Goal: Information Seeking & Learning: Compare options

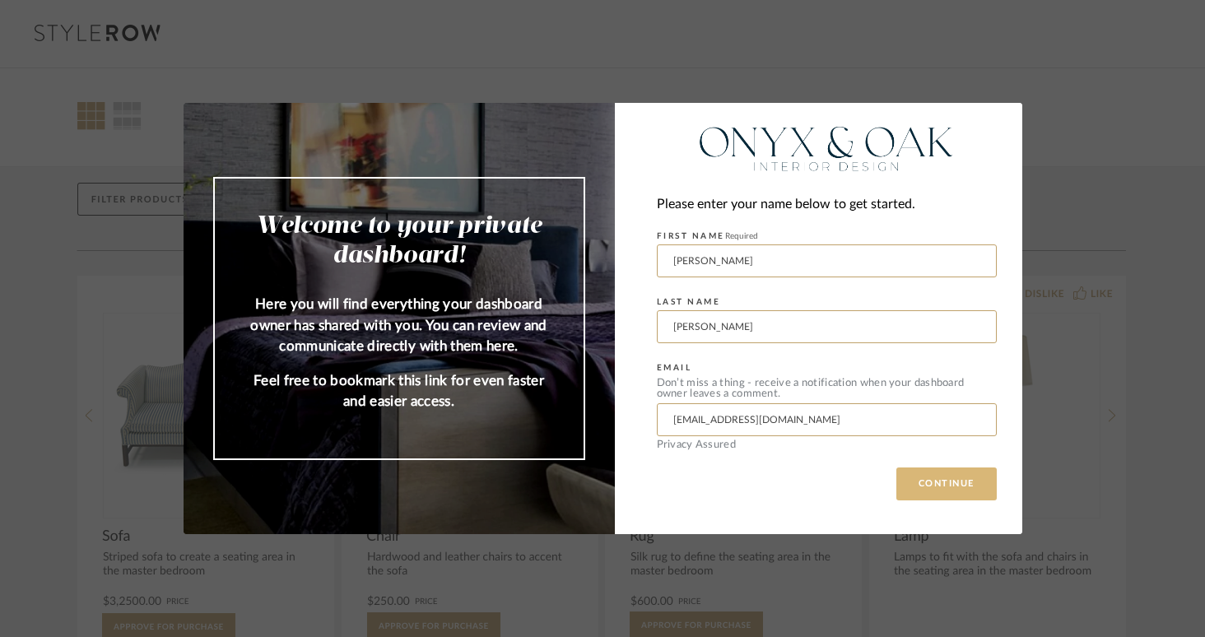
click at [954, 487] on button "CONTINUE" at bounding box center [946, 484] width 100 height 33
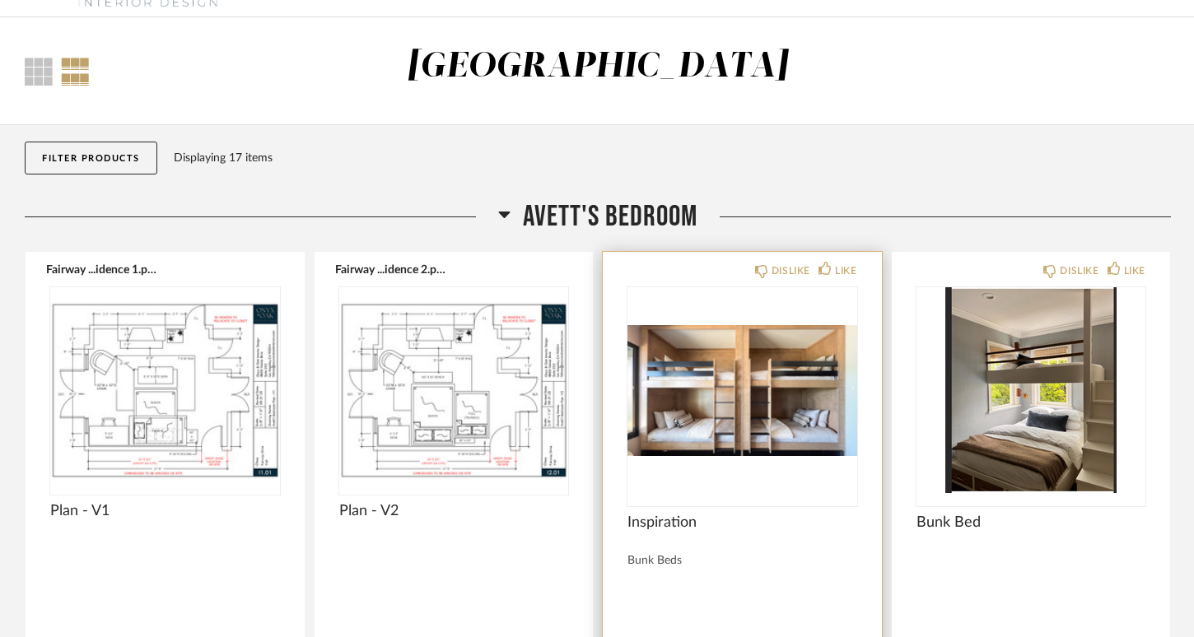
scroll to position [108, 0]
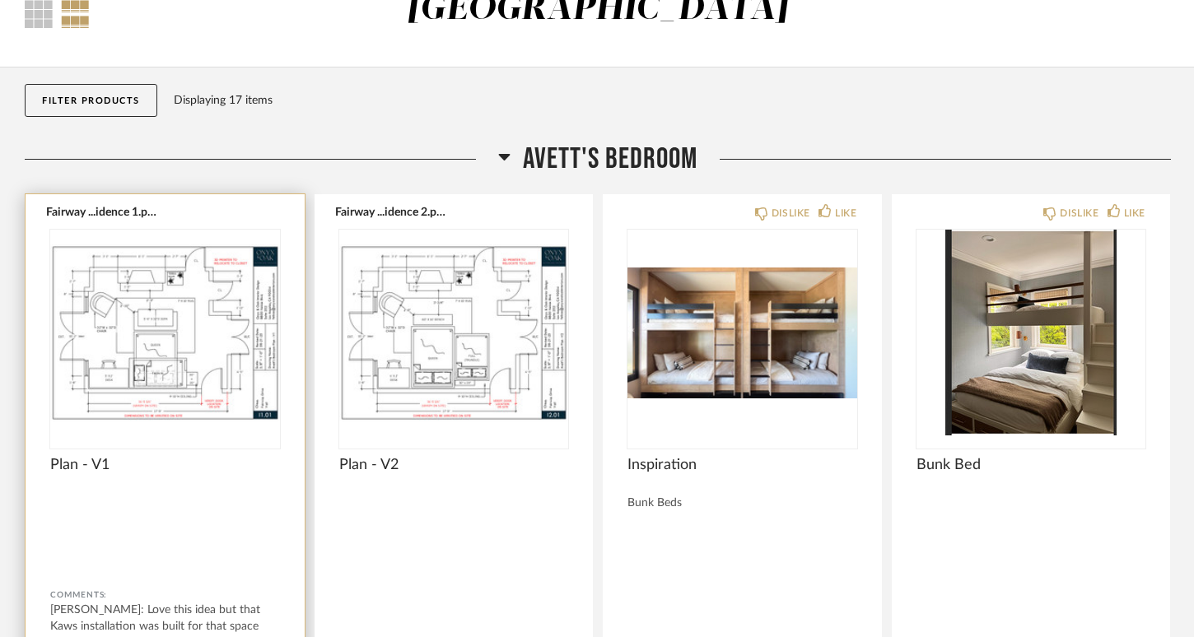
click at [0, 0] on img at bounding box center [0, 0] width 0 height 0
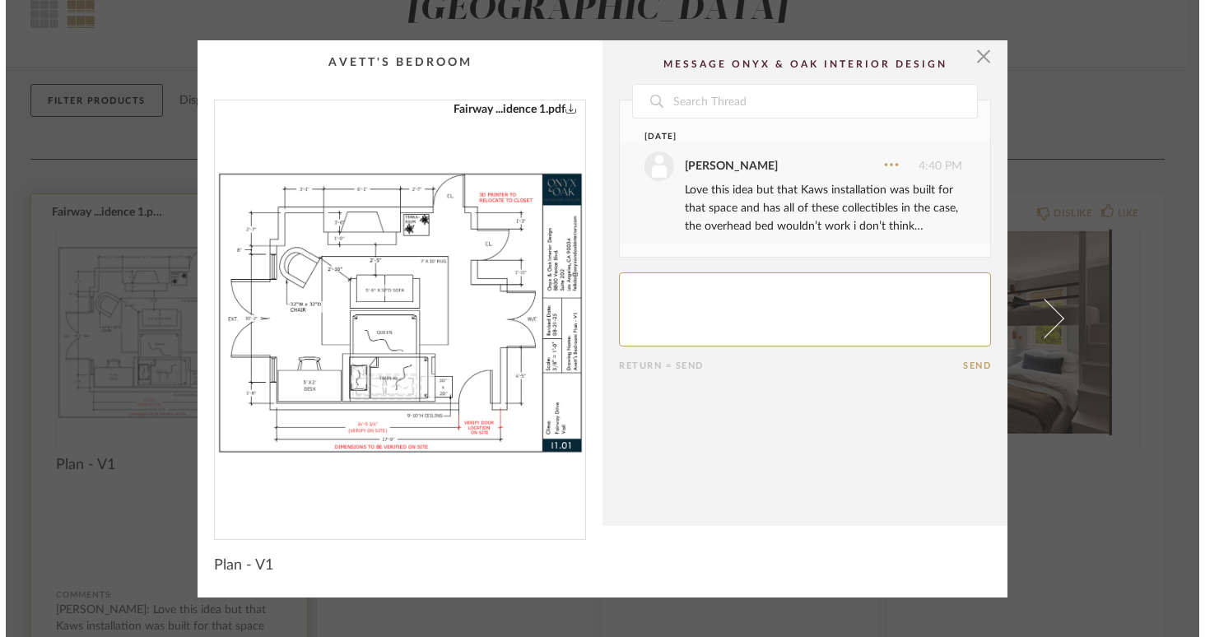
scroll to position [0, 0]
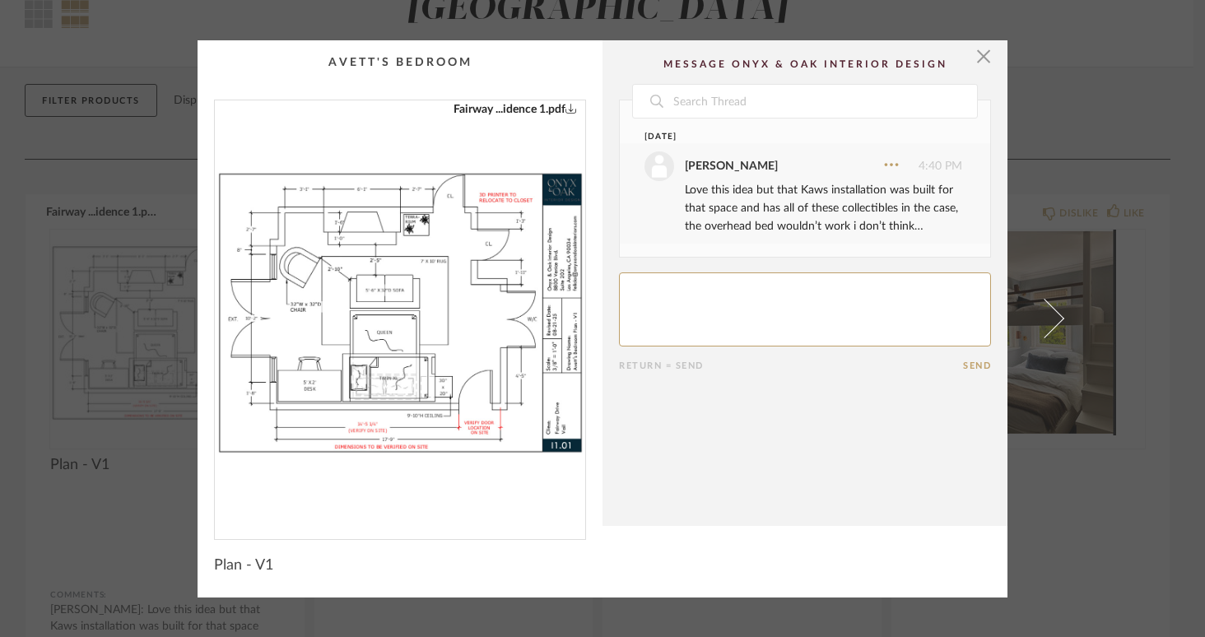
click at [411, 318] on img "0" at bounding box center [400, 313] width 370 height 426
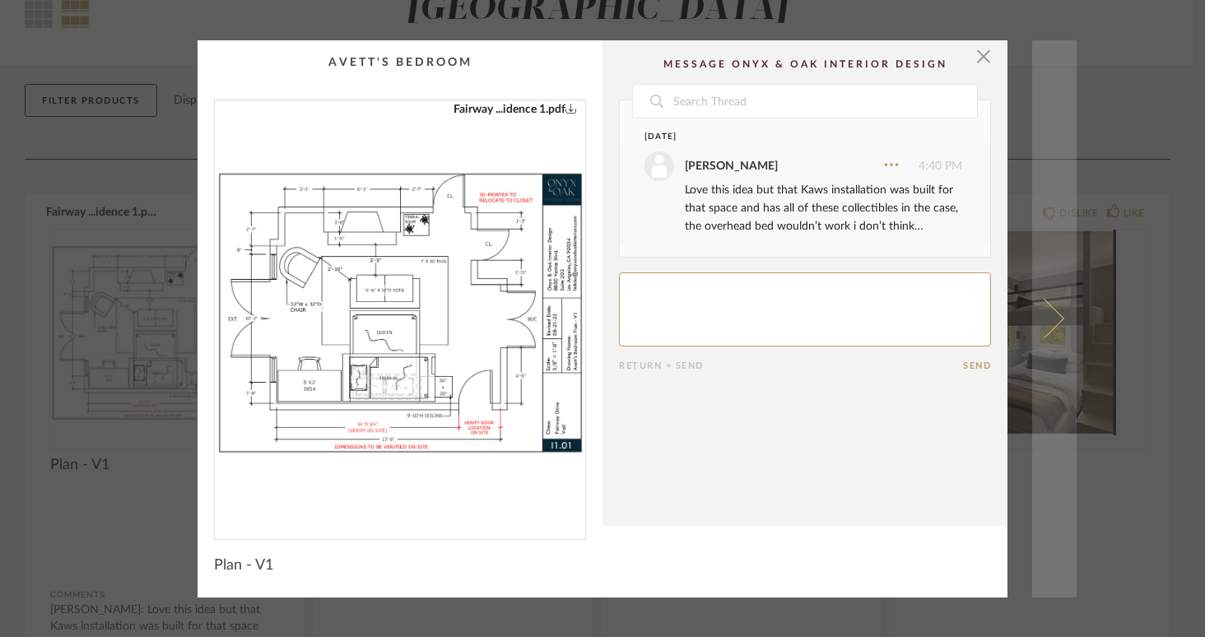
click at [1053, 315] on span at bounding box center [1045, 319] width 40 height 40
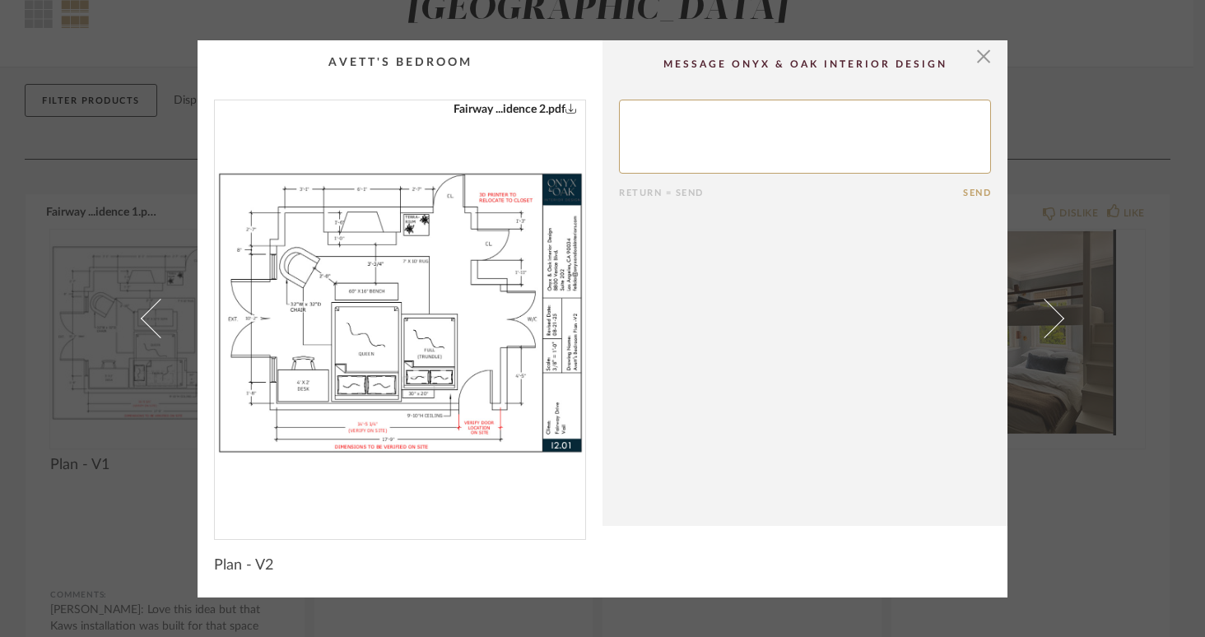
click at [440, 324] on img "0" at bounding box center [400, 313] width 370 height 426
click at [978, 58] on span "button" at bounding box center [983, 56] width 33 height 33
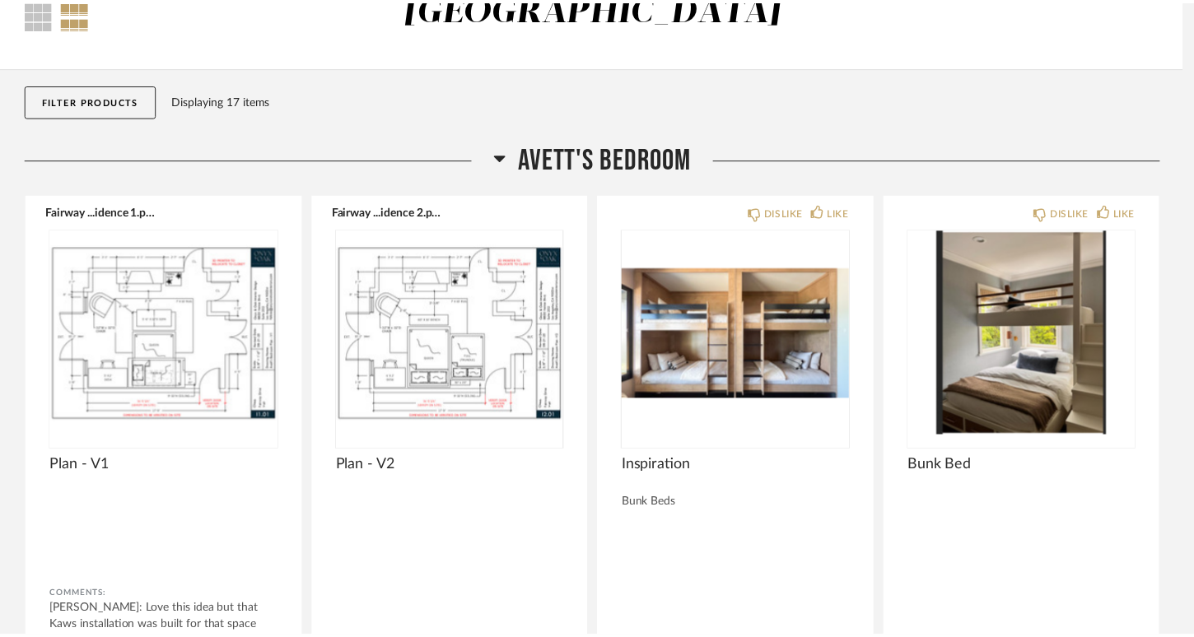
scroll to position [108, 0]
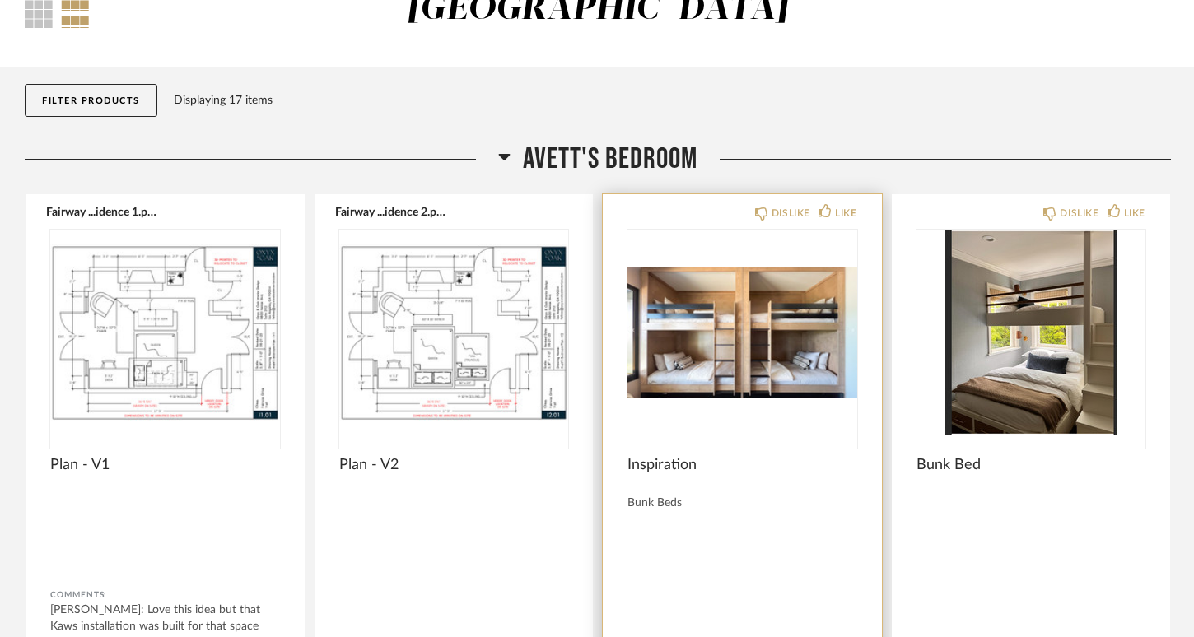
click at [746, 304] on img "0" at bounding box center [742, 333] width 230 height 206
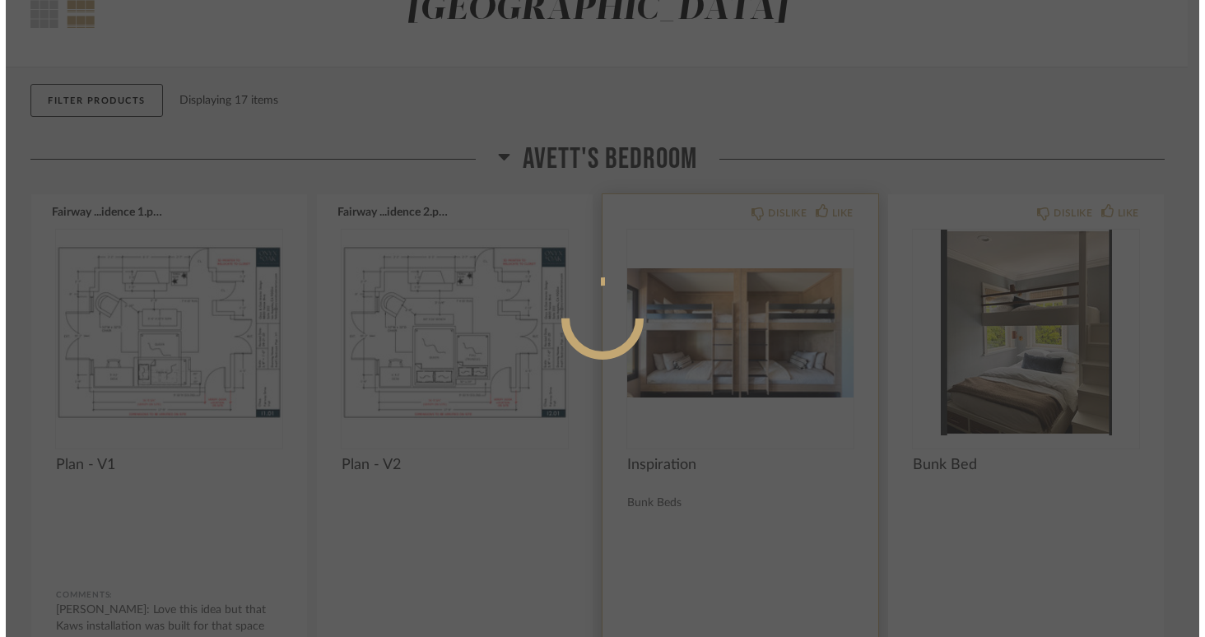
scroll to position [0, 0]
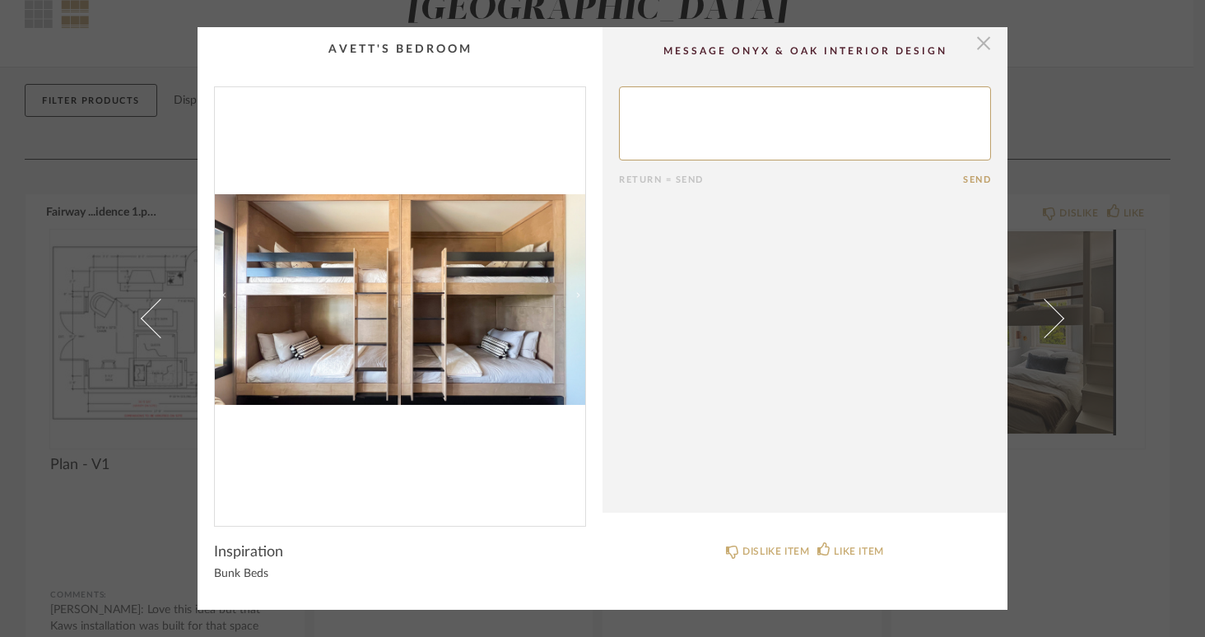
click at [975, 46] on span "button" at bounding box center [983, 43] width 33 height 33
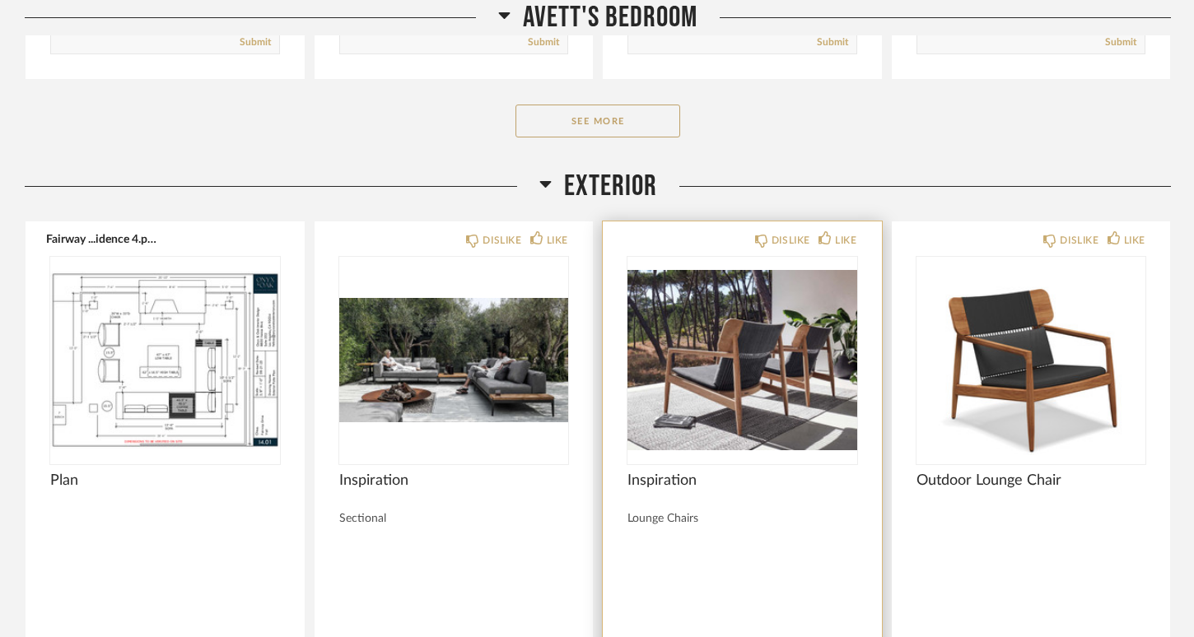
scroll to position [864, 0]
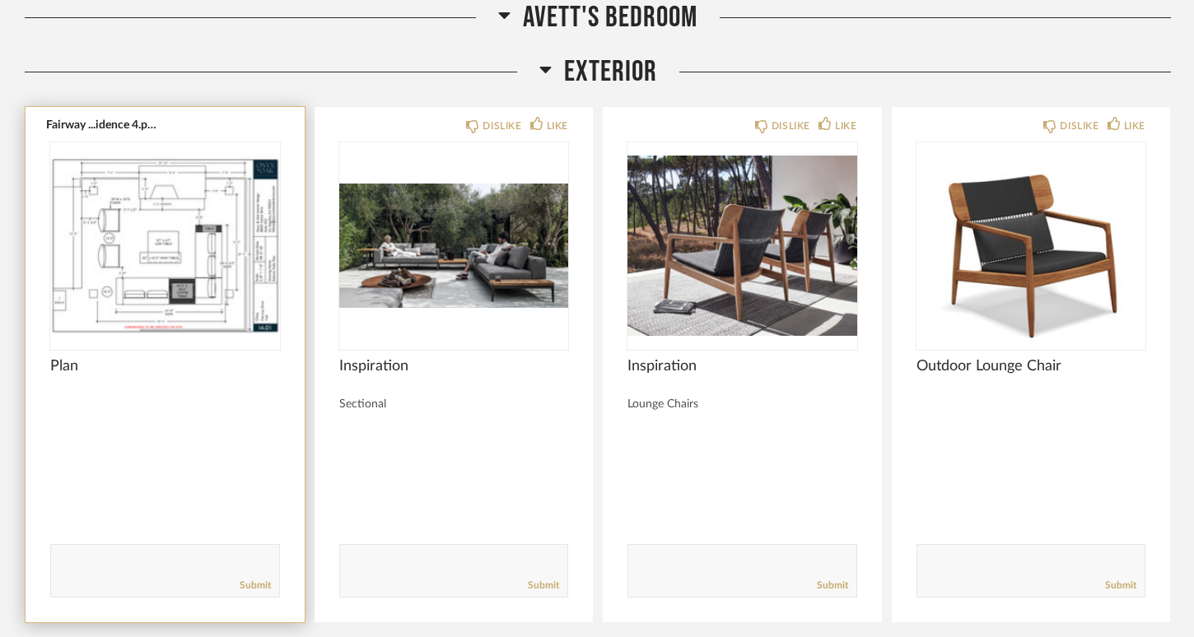
click at [138, 253] on div at bounding box center [165, 245] width 230 height 206
click at [138, 253] on img "0" at bounding box center [165, 245] width 230 height 206
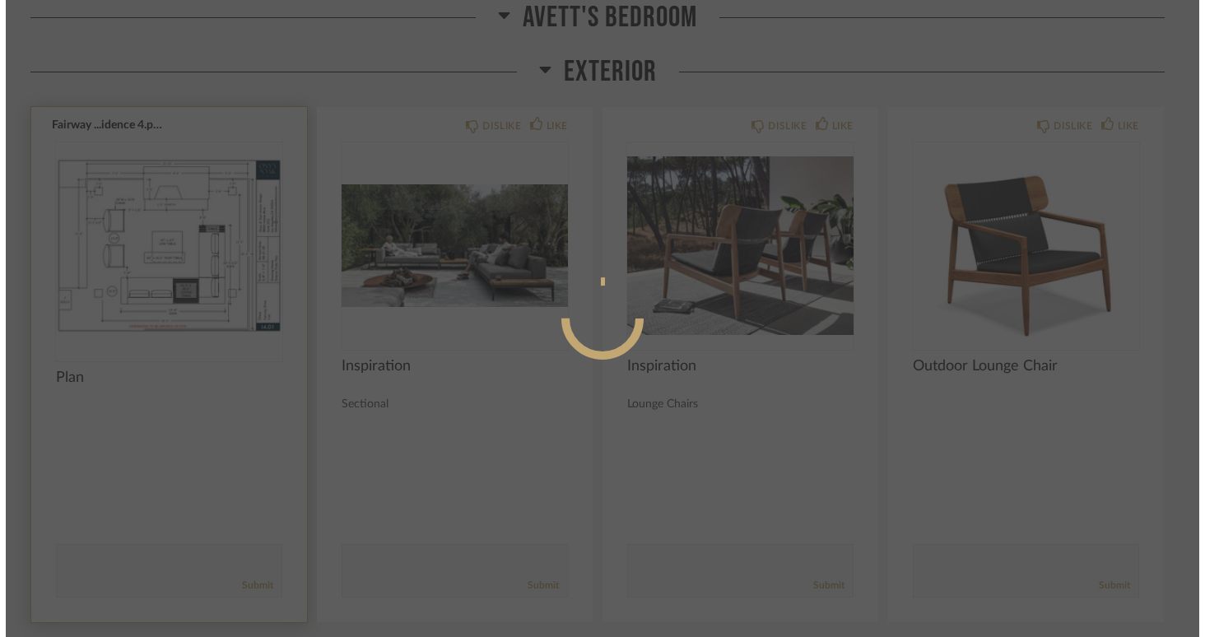
scroll to position [0, 0]
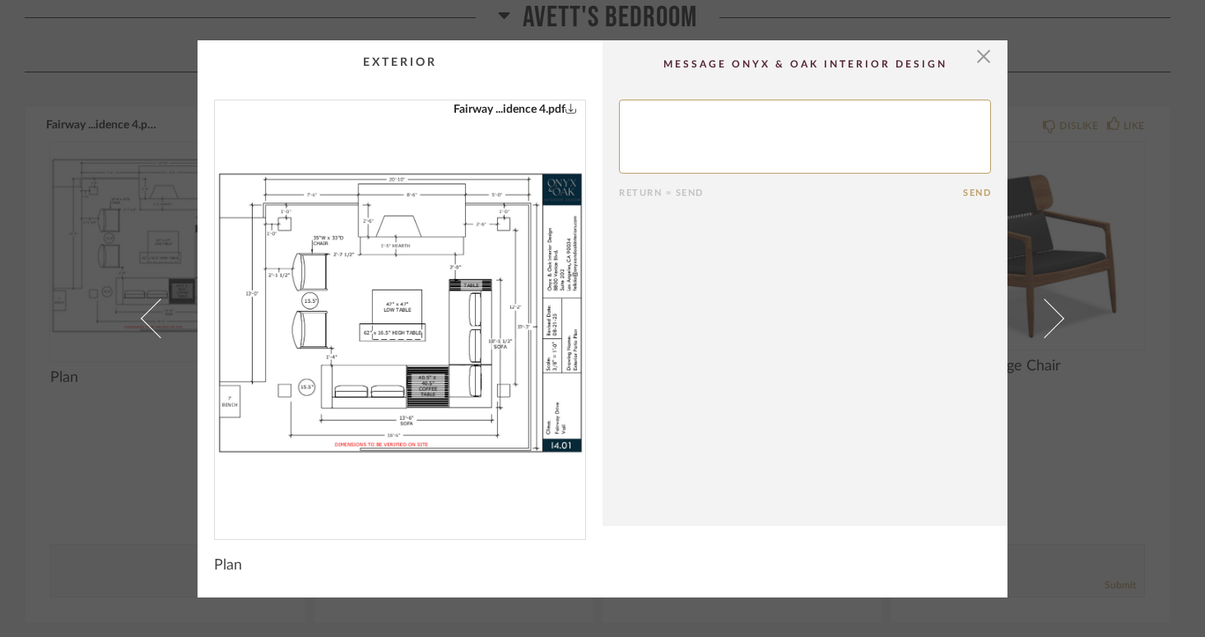
click at [417, 323] on img "0" at bounding box center [400, 313] width 370 height 426
click at [976, 52] on span "button" at bounding box center [983, 56] width 33 height 33
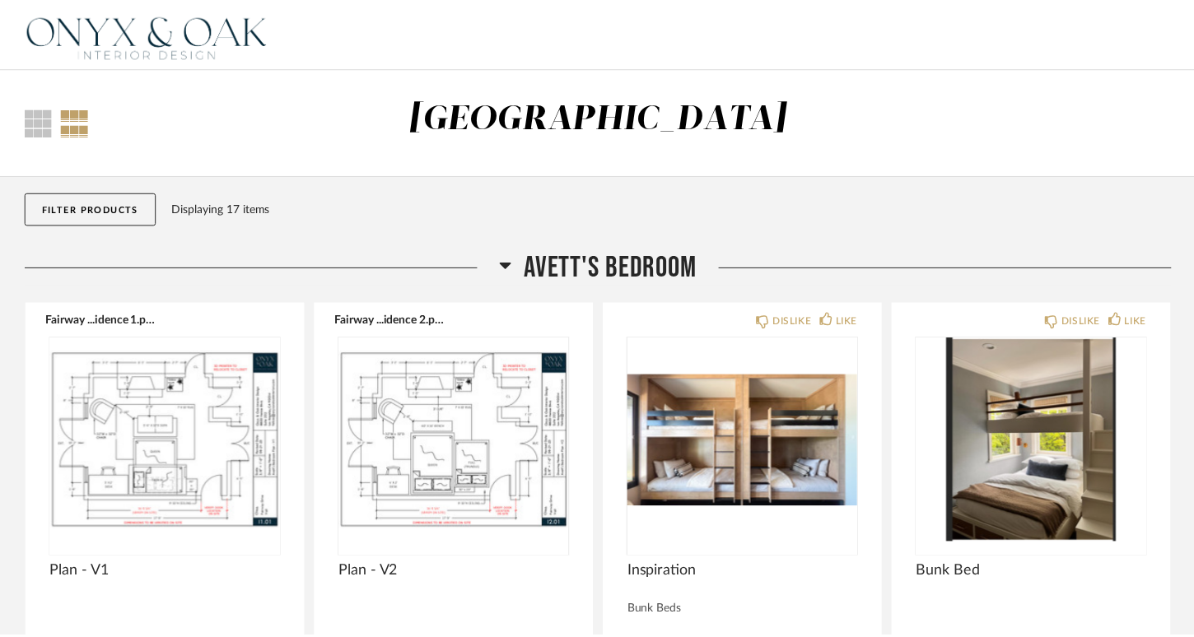
scroll to position [864, 0]
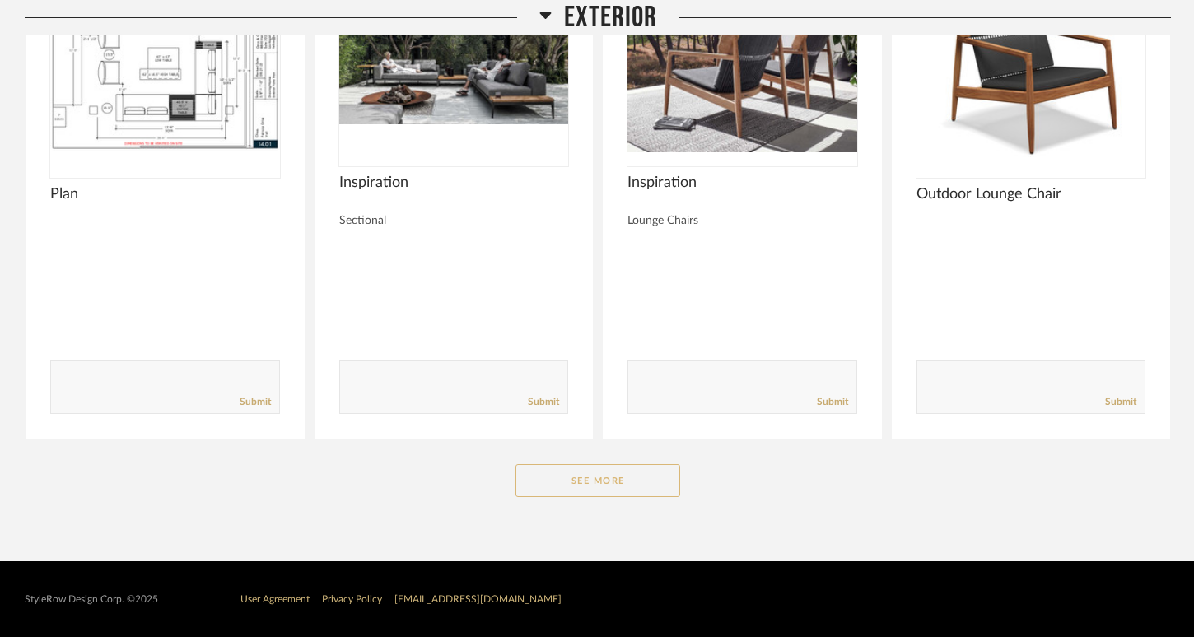
click at [636, 488] on button "See More" at bounding box center [597, 480] width 165 height 33
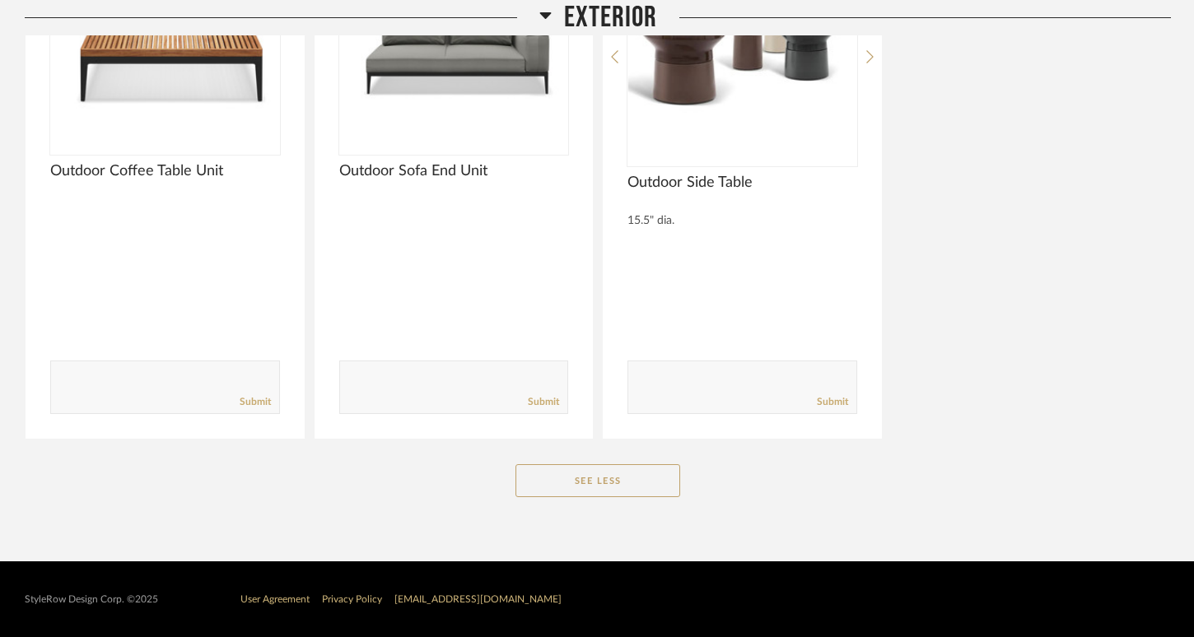
scroll to position [772, 0]
